Goal: Navigation & Orientation: Understand site structure

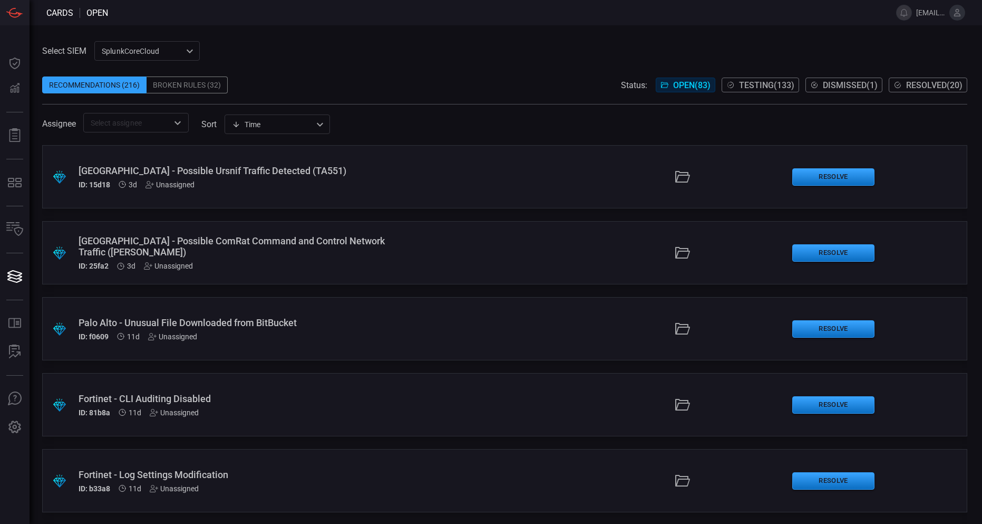
click at [161, 56] on div "SplunkCoreCloud f748d276-46a5-4bd3-b149-f2461a2fe2c5 ​" at bounding box center [146, 51] width 105 height 20
click at [157, 93] on li "Splunk TPE" at bounding box center [147, 90] width 105 height 17
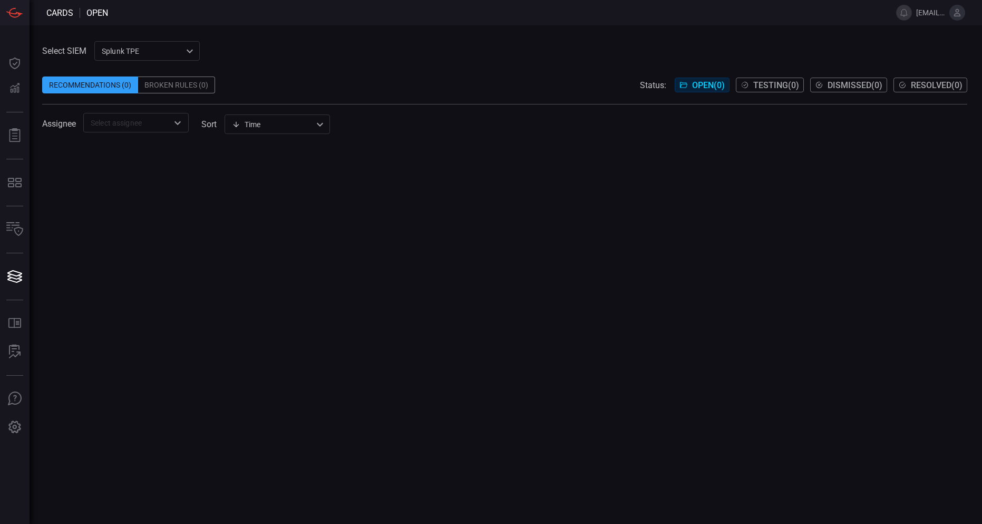
click at [184, 88] on div "Broken Rules (0)" at bounding box center [176, 84] width 77 height 17
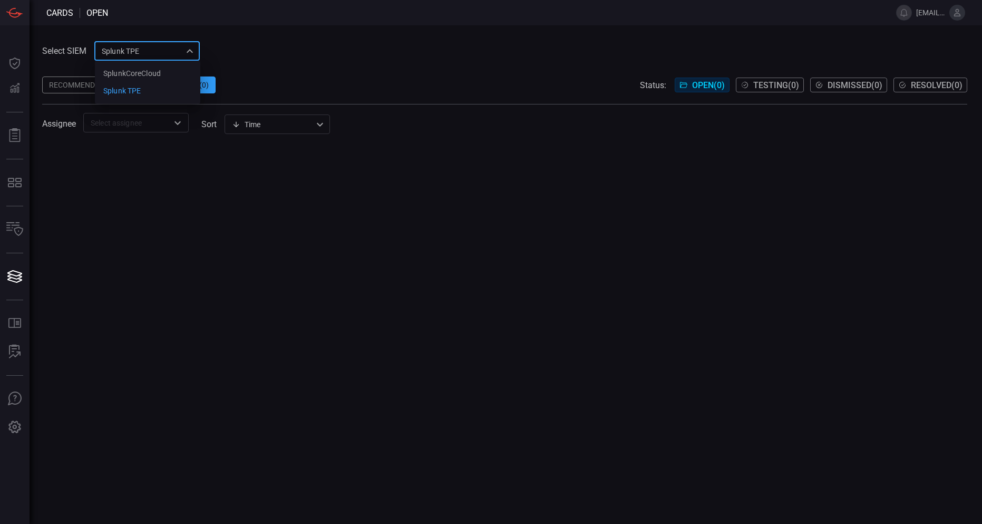
click at [133, 52] on div "Splunk TPE 1e2e8ad1-9f42-4d8b-bcd8-2b3f9d333f5b SplunkCoreCloud Splunk TPE ​" at bounding box center [146, 51] width 105 height 20
click at [133, 52] on div at bounding box center [491, 262] width 982 height 524
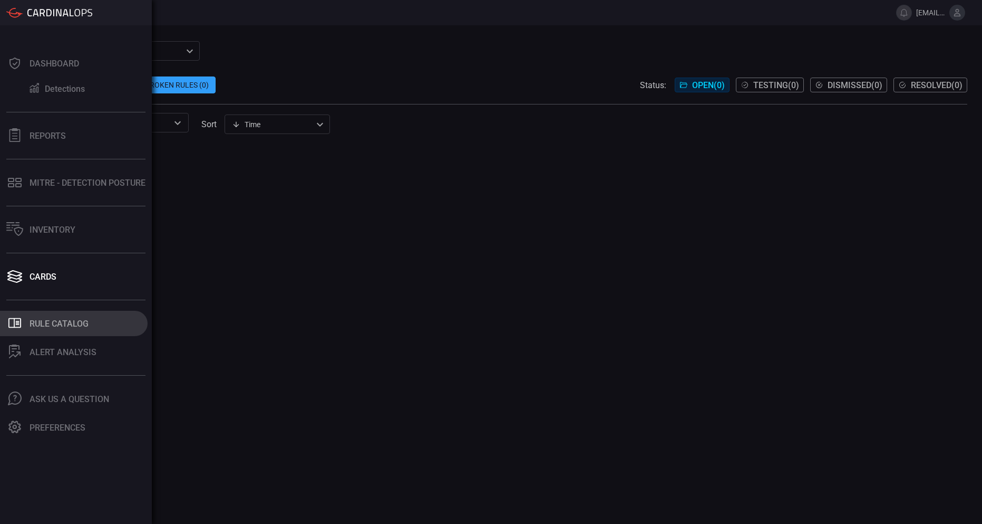
click at [64, 320] on div "Rule Catalog" at bounding box center [59, 323] width 59 height 10
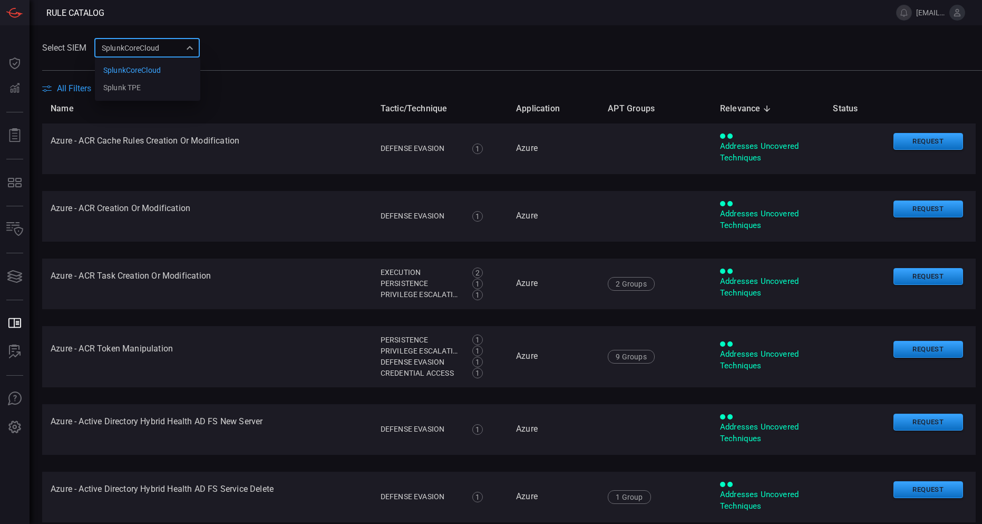
drag, startPoint x: 118, startPoint y: 49, endPoint x: 120, endPoint y: 68, distance: 19.6
click at [118, 49] on div "SplunkCoreCloud f748d276-46a5-4bd3-b149-f2461a2fe2c5 SplunkCoreCloud Splunk TPE…" at bounding box center [146, 48] width 105 height 20
click at [125, 86] on div "Splunk TPE" at bounding box center [121, 87] width 37 height 11
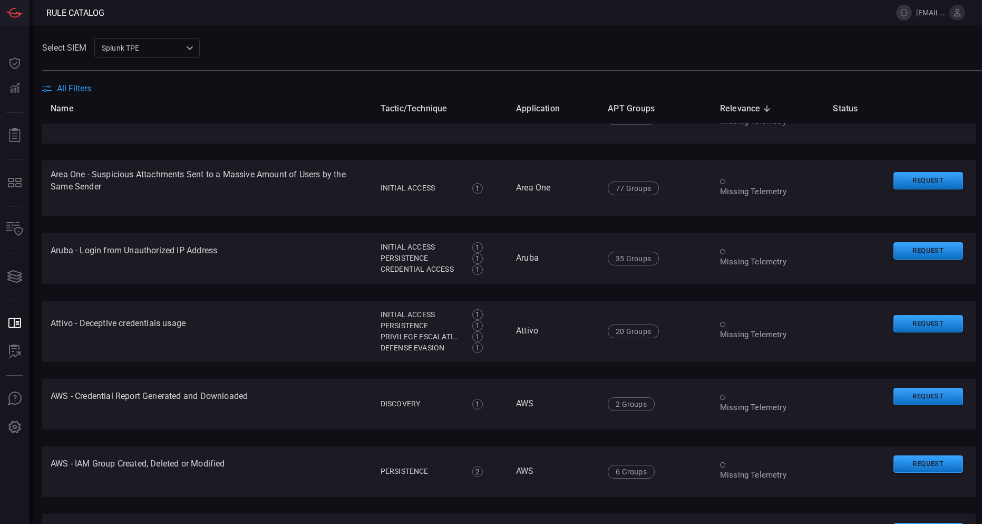
scroll to position [380, 0]
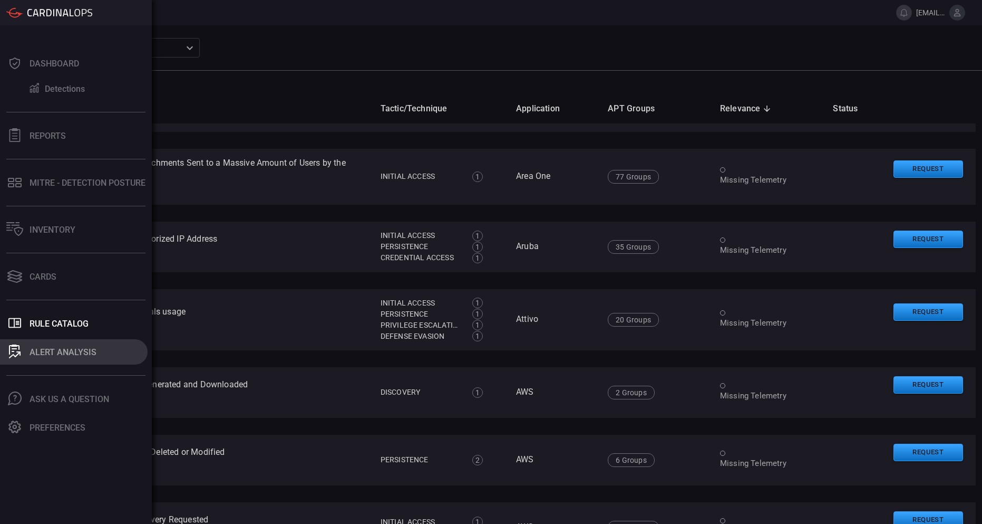
click at [84, 356] on div "ALERT ANALYSIS" at bounding box center [63, 352] width 67 height 10
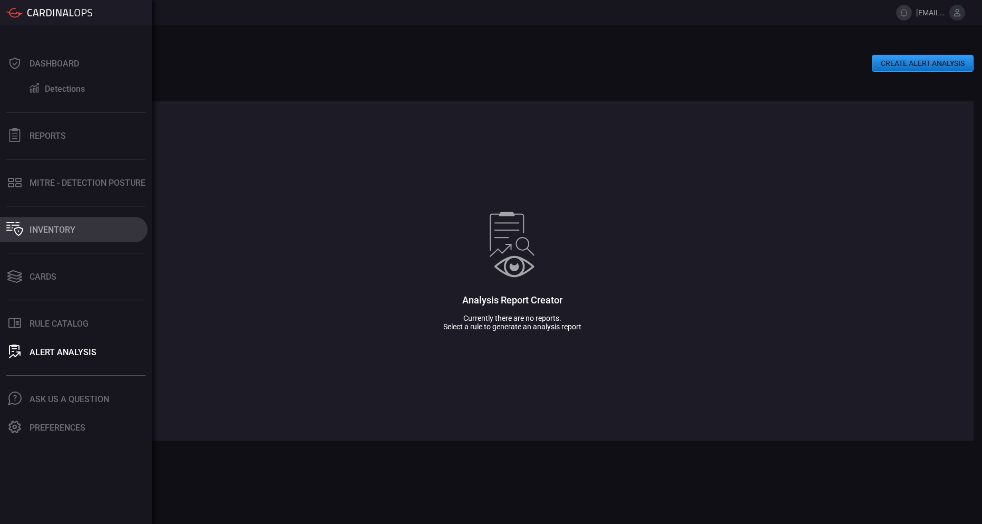
click at [51, 228] on div "Inventory" at bounding box center [53, 230] width 46 height 10
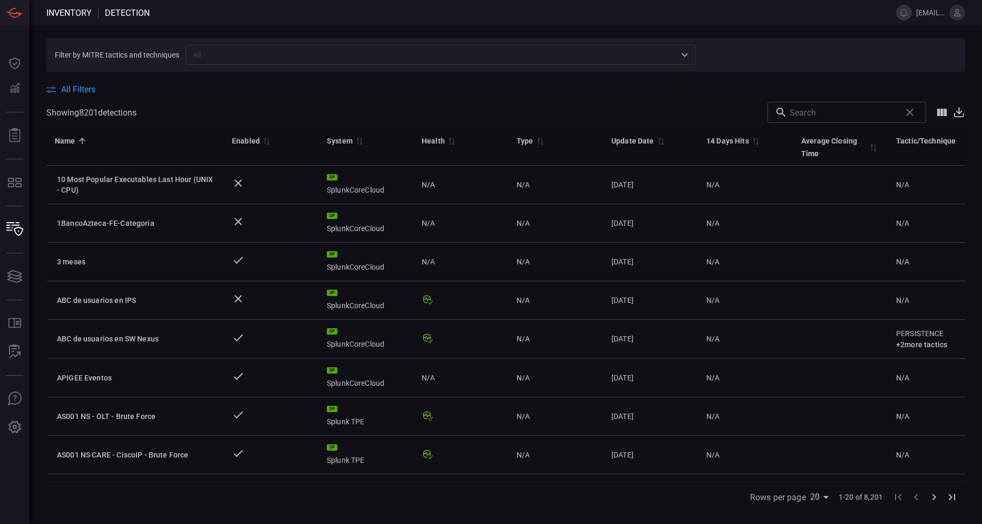
click at [79, 91] on span "All Filters" at bounding box center [78, 89] width 34 height 10
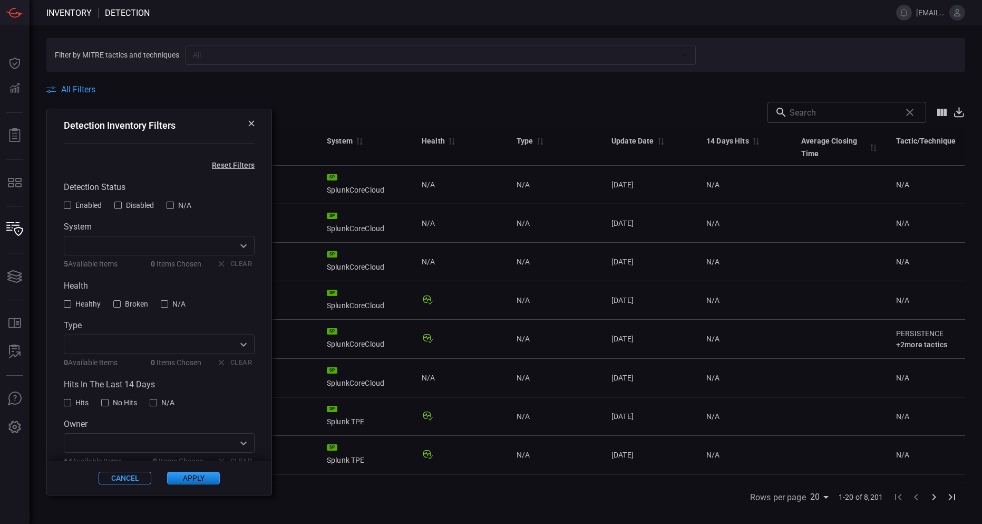
click at [382, 95] on span at bounding box center [505, 97] width 919 height 7
click at [330, 82] on span at bounding box center [505, 78] width 919 height 13
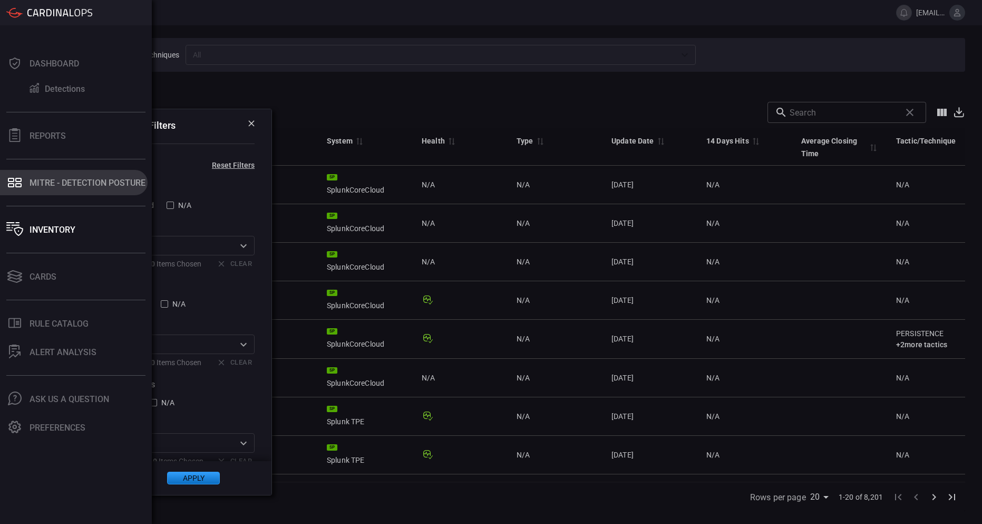
click at [50, 180] on div "MITRE - Detection Posture" at bounding box center [88, 183] width 116 height 10
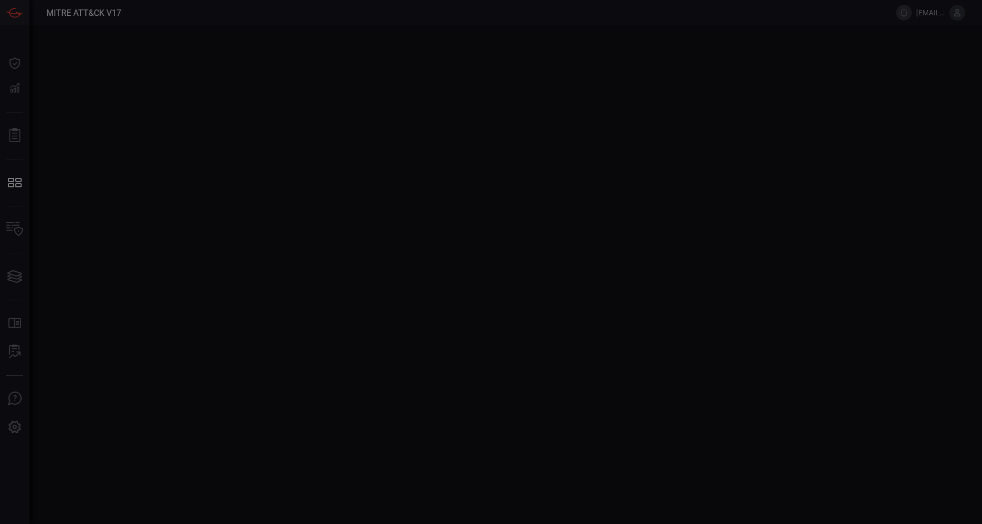
type button "/mitremap"
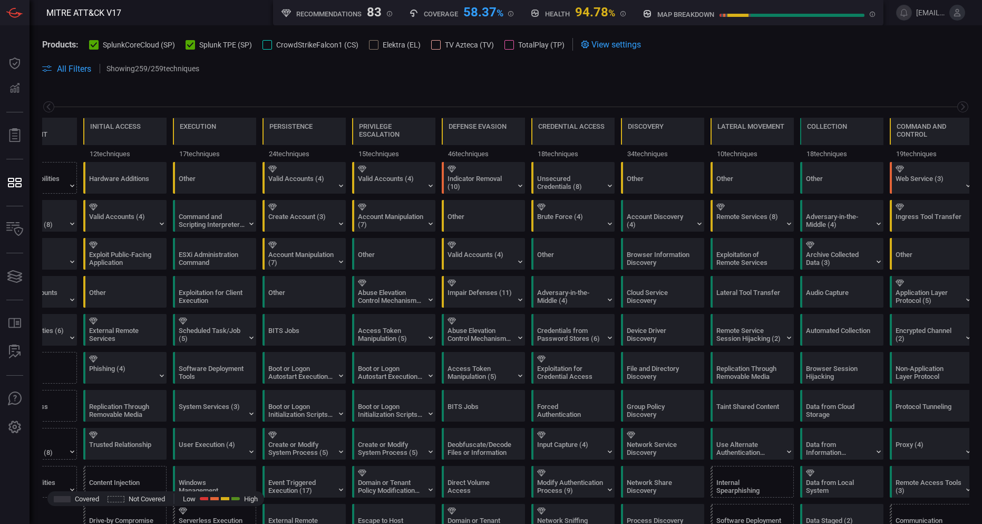
click at [95, 47] on icon at bounding box center [94, 45] width 7 height 7
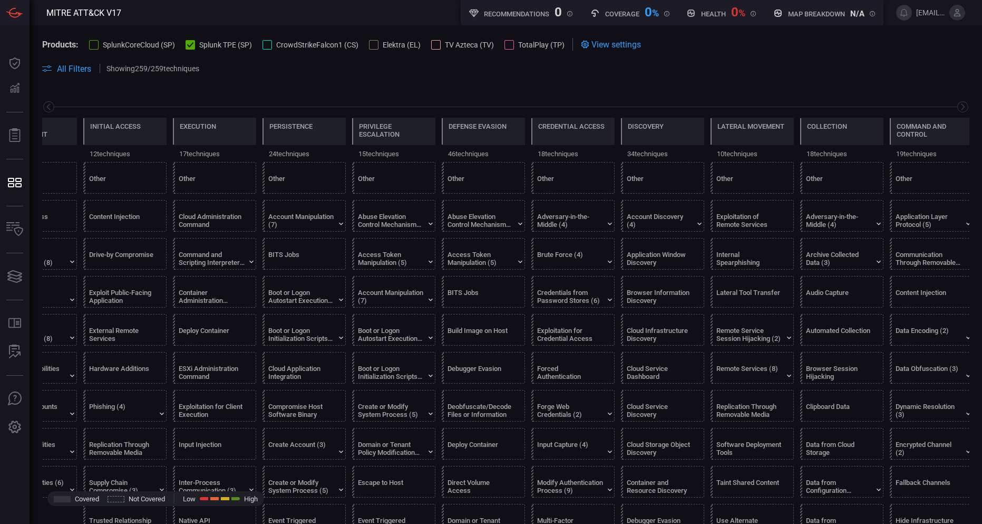
click at [628, 50] on div "View settings" at bounding box center [611, 44] width 60 height 13
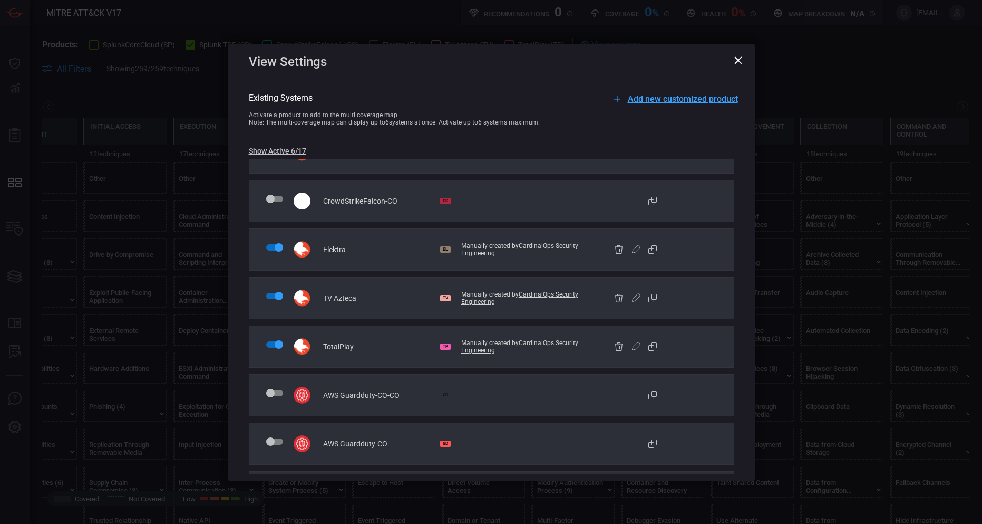
scroll to position [127, 0]
click at [734, 61] on icon at bounding box center [738, 60] width 8 height 8
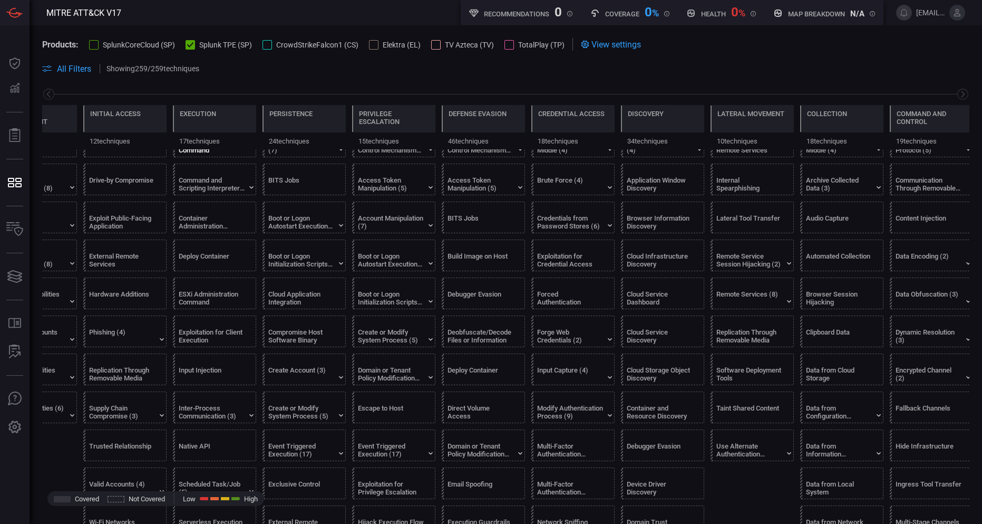
scroll to position [190, 0]
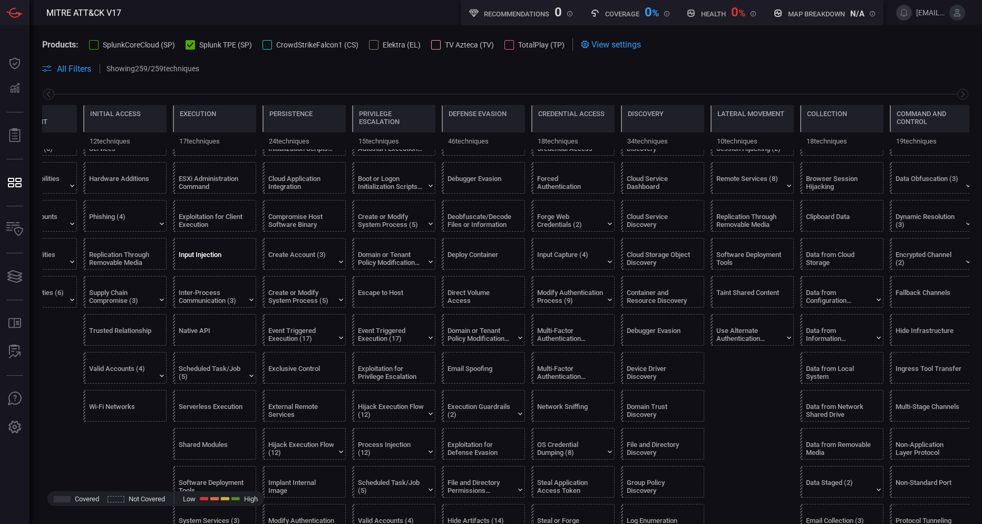
click at [200, 253] on div "Input Injection" at bounding box center [212, 258] width 66 height 16
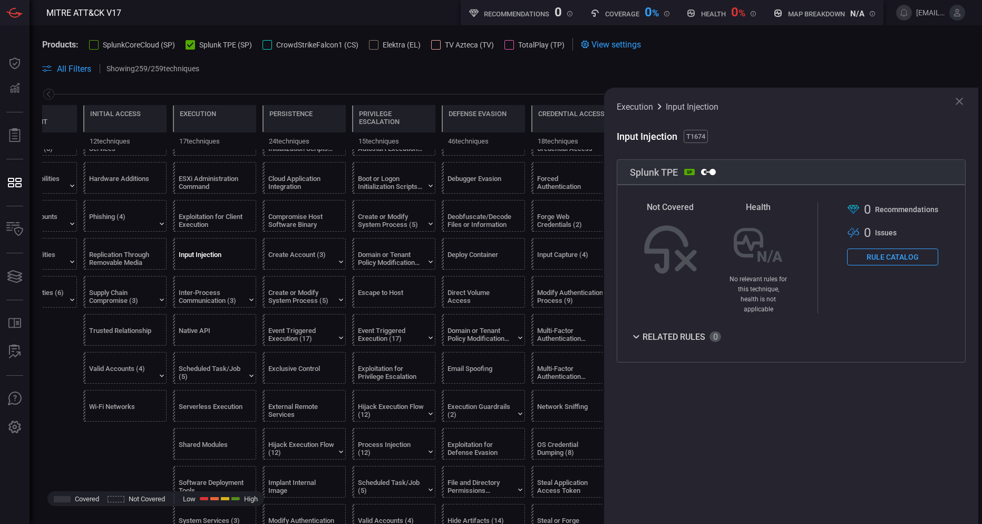
click at [685, 330] on div "Related Rules" at bounding box center [675, 336] width 91 height 13
click at [911, 261] on button "Rule Catalog" at bounding box center [892, 256] width 91 height 17
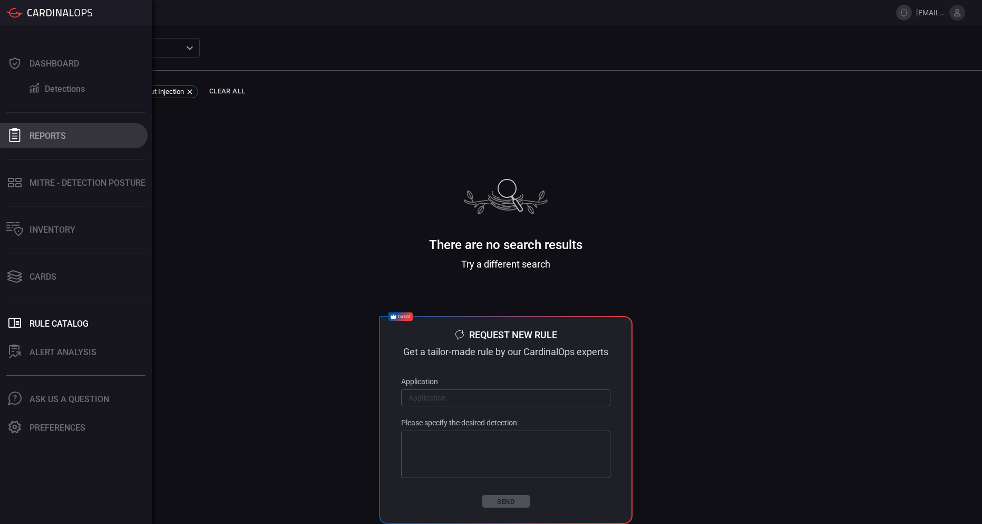
click at [45, 144] on button "Reports" at bounding box center [74, 135] width 148 height 25
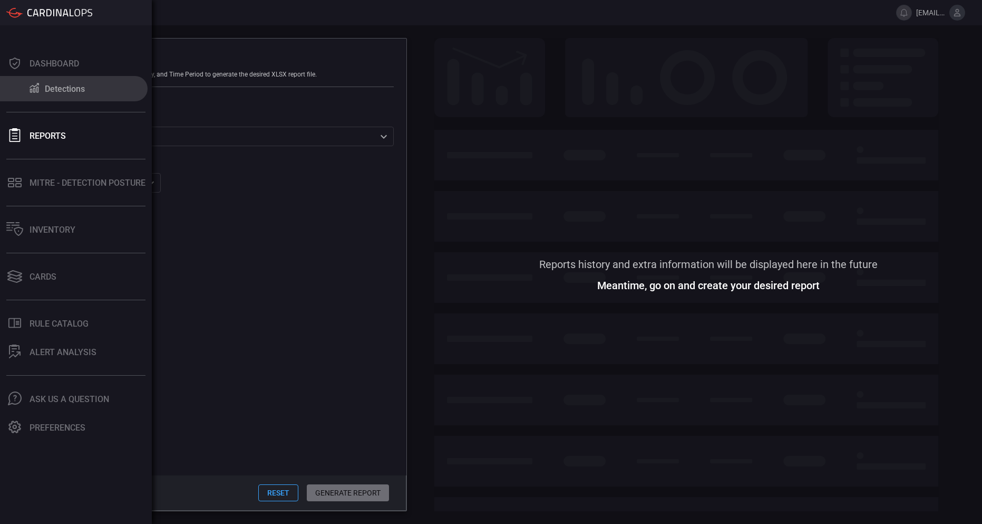
click at [50, 90] on div "Detections" at bounding box center [65, 89] width 40 height 10
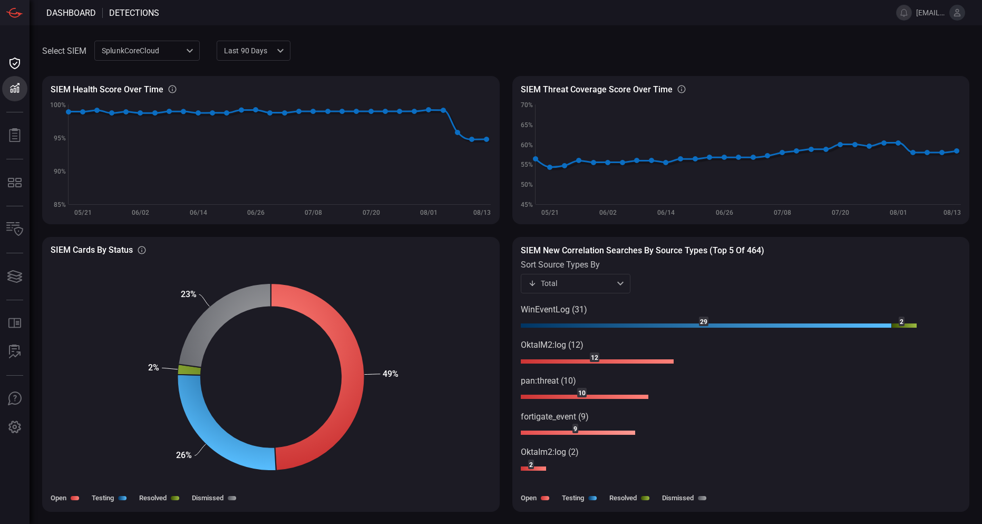
click at [555, 433] on rect at bounding box center [577, 432] width 115 height 5
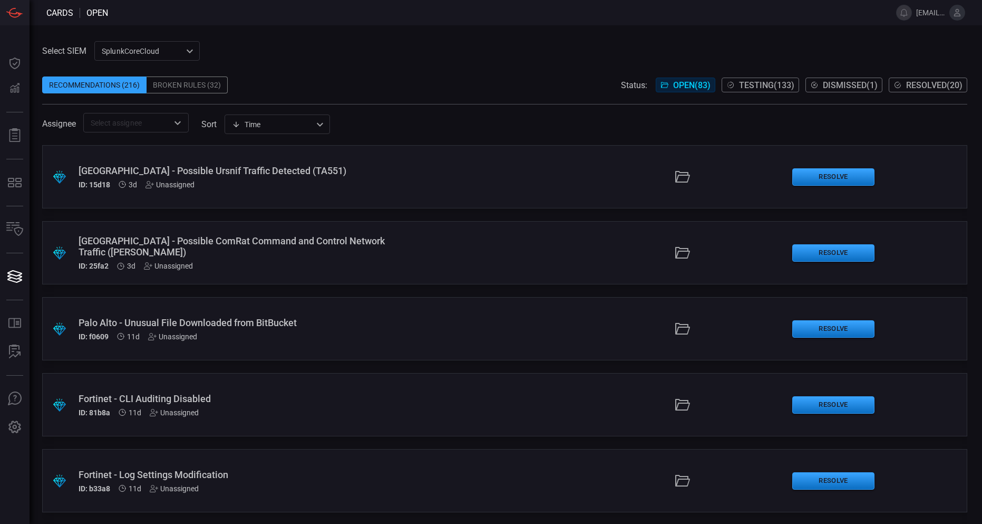
click at [176, 47] on div "SplunkCoreCloud f748d276-46a5-4bd3-b149-f2461a2fe2c5 ​" at bounding box center [146, 51] width 105 height 20
click at [140, 85] on div "Splunk TPE" at bounding box center [121, 90] width 37 height 11
